Goal: Contribute content: Add original content to the website for others to see

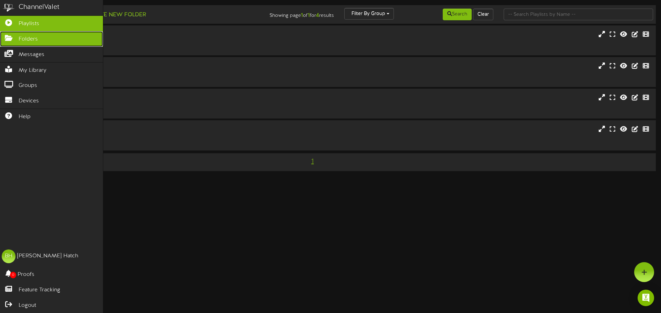
click at [31, 38] on span "Folders" at bounding box center [28, 39] width 19 height 8
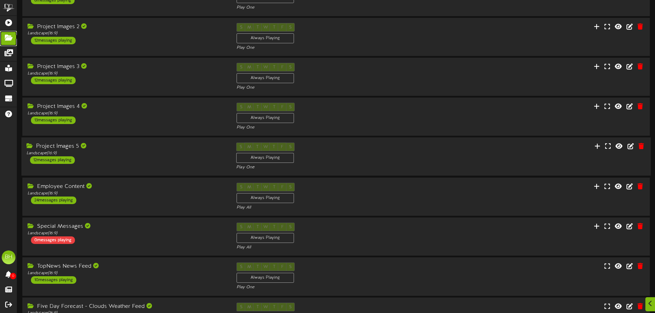
scroll to position [103, 0]
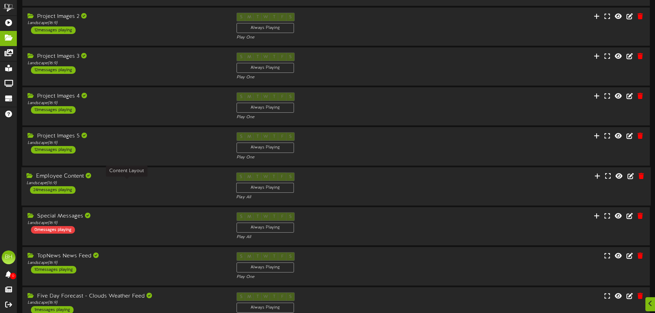
click at [142, 181] on div "Landscape ( 16:9 )" at bounding box center [126, 183] width 200 height 6
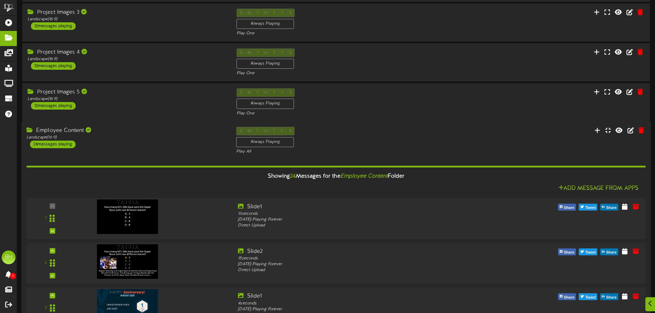
scroll to position [172, 0]
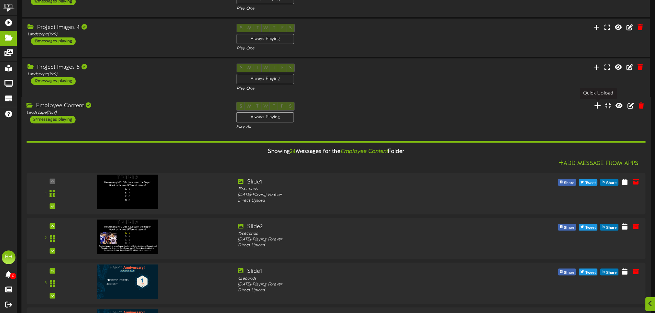
click at [597, 106] on icon at bounding box center [598, 106] width 7 height 8
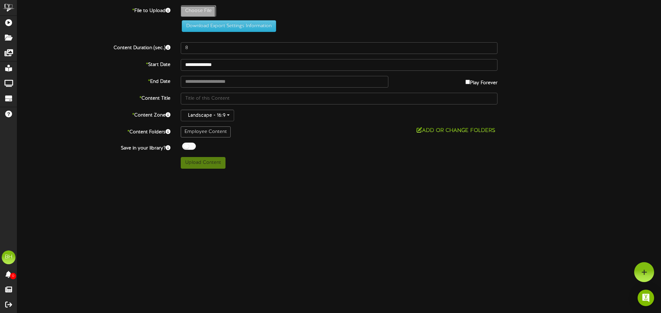
type input "**********"
type input "LaborDayGraphic"
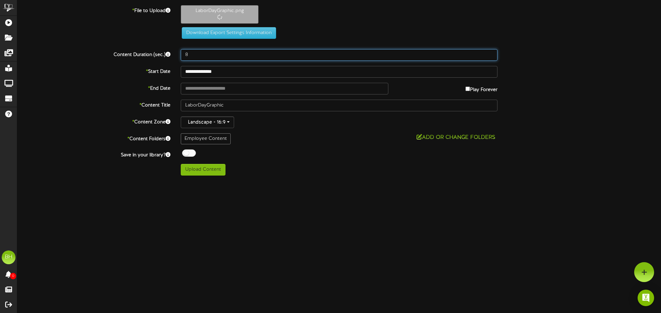
click at [191, 55] on input "8" at bounding box center [339, 55] width 317 height 12
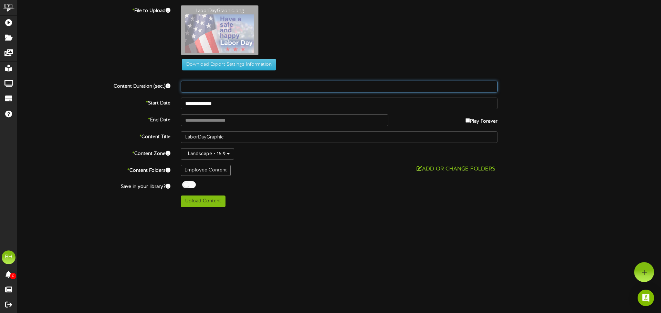
click at [199, 86] on input "number" at bounding box center [339, 87] width 317 height 12
type input "15"
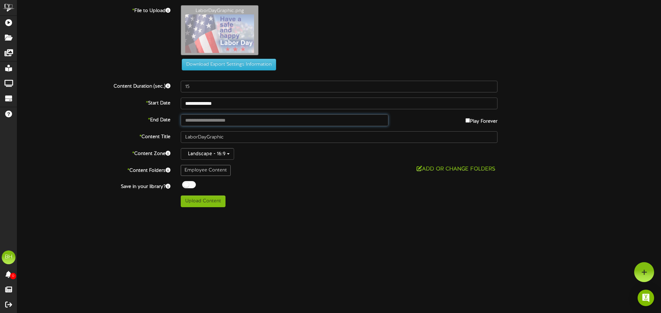
click at [267, 119] on input "text" at bounding box center [284, 121] width 207 height 12
type input "**********"
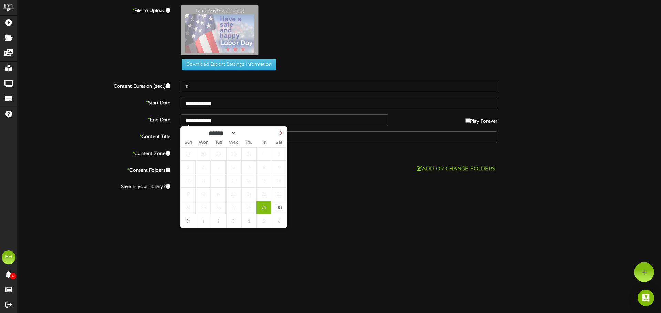
select select "*"
click at [281, 134] on icon at bounding box center [280, 133] width 5 height 5
type input "**********"
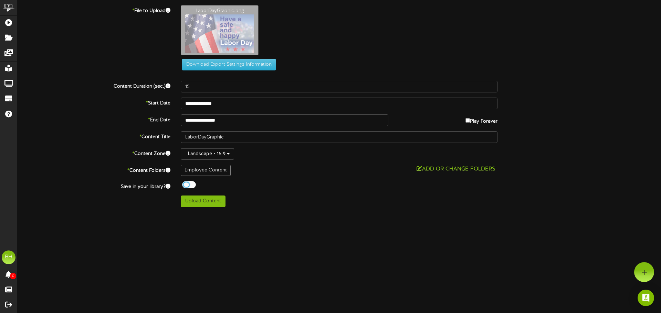
click at [187, 185] on div at bounding box center [189, 184] width 14 height 7
click at [199, 200] on button "Upload Content" at bounding box center [203, 202] width 45 height 12
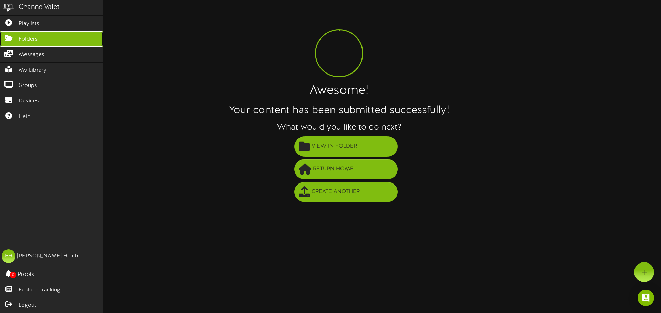
click at [26, 38] on span "Folders" at bounding box center [28, 39] width 19 height 8
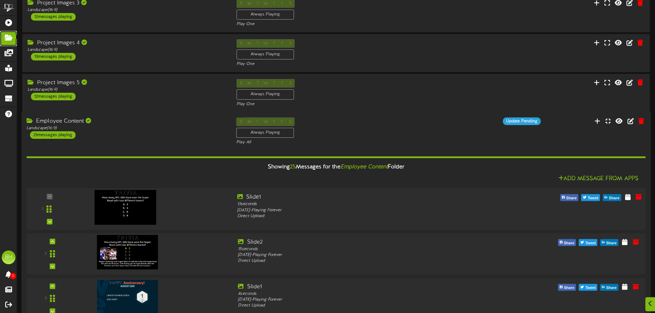
scroll to position [172, 0]
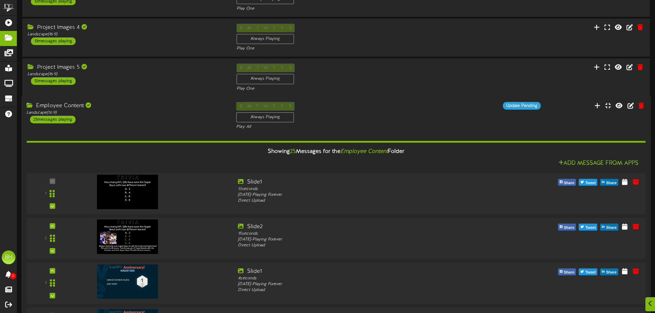
click at [146, 116] on div "Employee Content Landscape ( 16:9 ) 25 messages playing" at bounding box center [126, 112] width 210 height 21
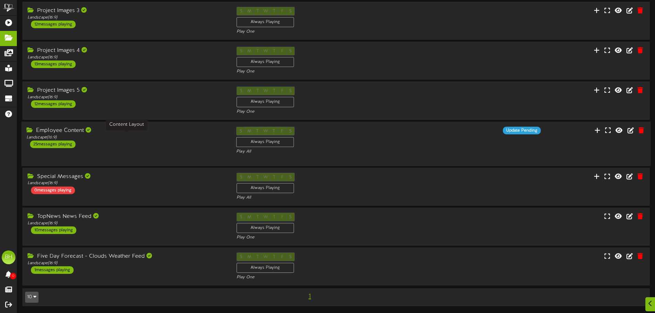
scroll to position [143, 0]
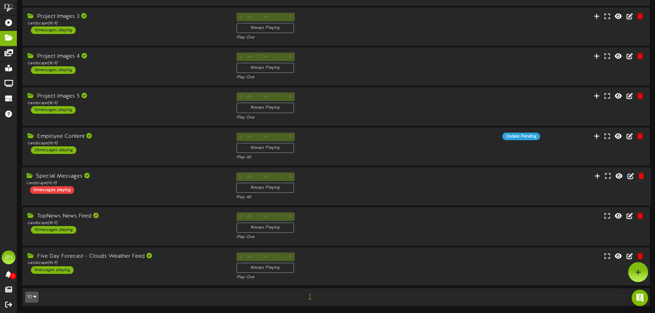
click at [135, 192] on div "Special Messages Landscape ( 16:9 ) 0 messages playing" at bounding box center [126, 183] width 210 height 21
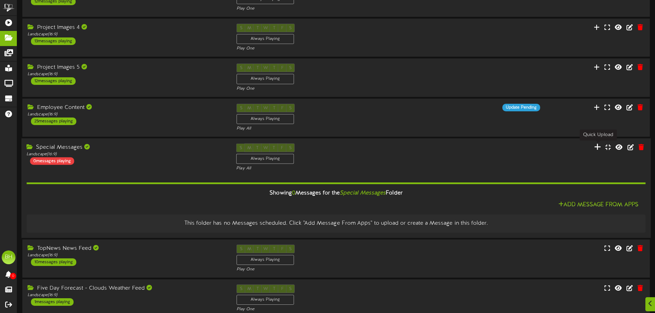
click at [598, 149] on icon at bounding box center [598, 147] width 7 height 8
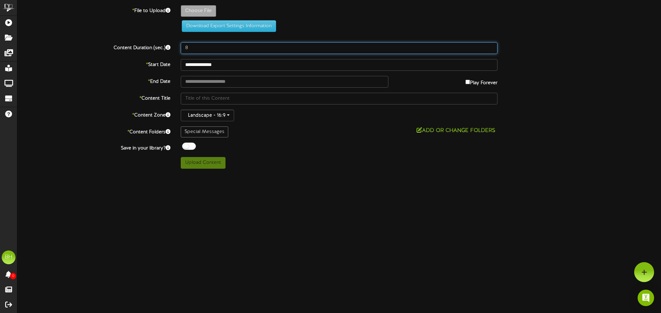
drag, startPoint x: 202, startPoint y: 46, endPoint x: 180, endPoint y: 51, distance: 22.5
click at [180, 50] on div "8" at bounding box center [338, 48] width 327 height 12
type input "15"
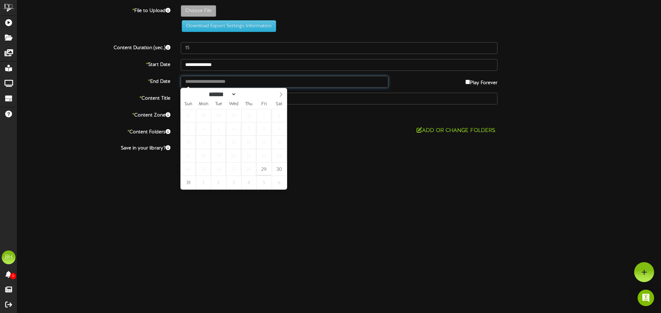
click at [227, 82] on input "text" at bounding box center [284, 82] width 207 height 12
type input "**********"
select select "*"
click at [279, 95] on icon at bounding box center [280, 94] width 5 height 5
type input "**********"
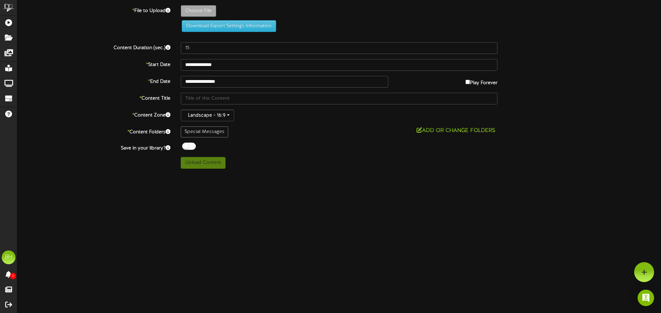
click at [187, 145] on div at bounding box center [189, 146] width 14 height 7
type input "**********"
type input "LaborDayGraphic"
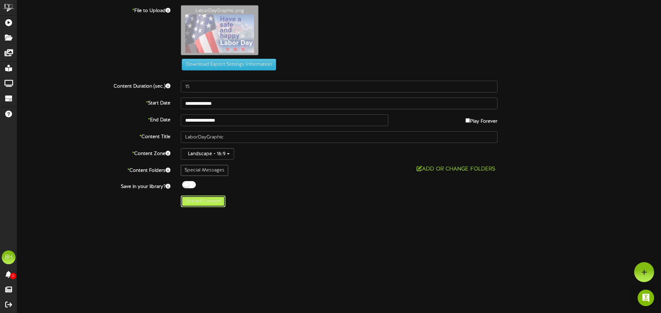
click at [208, 202] on button "Upload Content" at bounding box center [203, 202] width 45 height 12
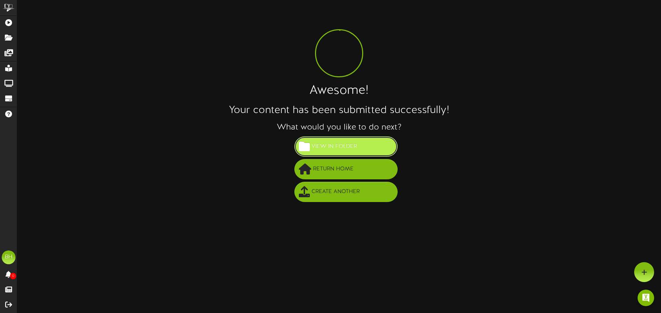
click at [351, 148] on span "View in Folder" at bounding box center [334, 146] width 49 height 11
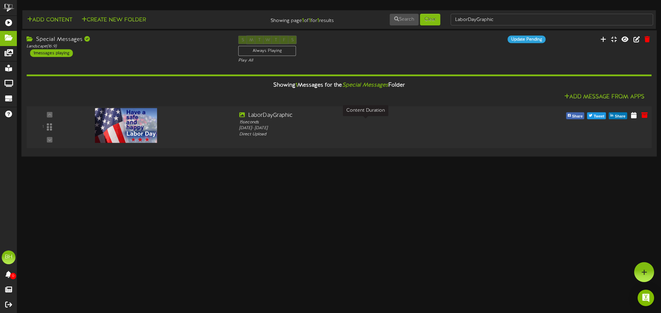
click at [269, 124] on div "15 seconds" at bounding box center [365, 123] width 253 height 6
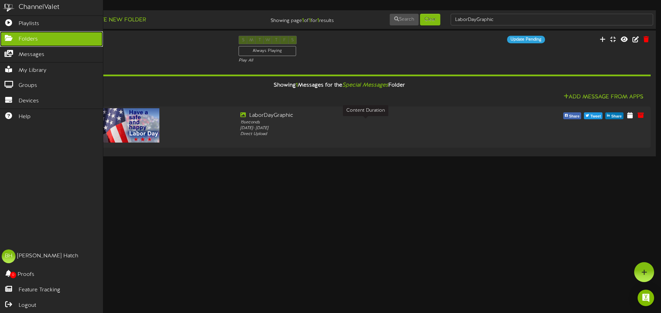
click at [39, 38] on link "Folders" at bounding box center [51, 38] width 103 height 15
